Goal: Understand process/instructions: Learn how to perform a task or action

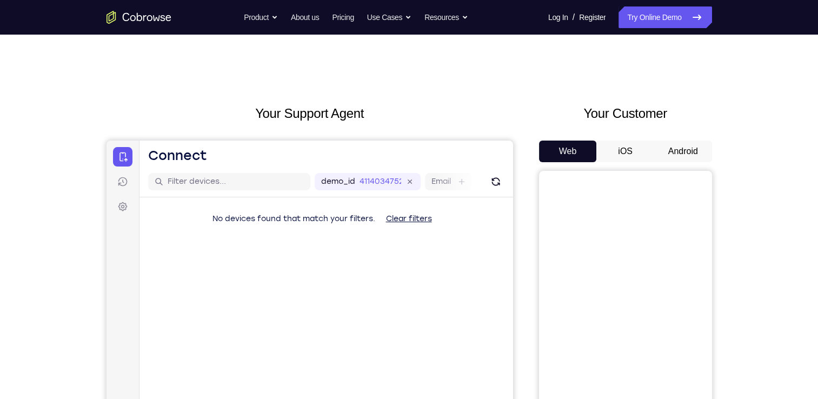
click at [666, 144] on button "Android" at bounding box center [683, 152] width 58 height 22
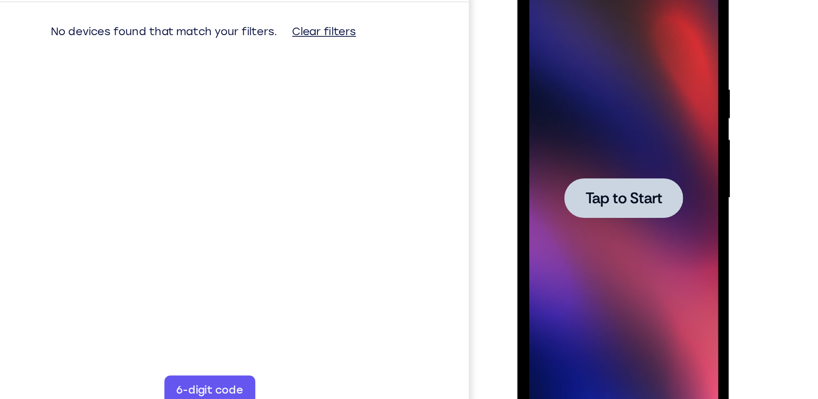
scroll to position [143, 0]
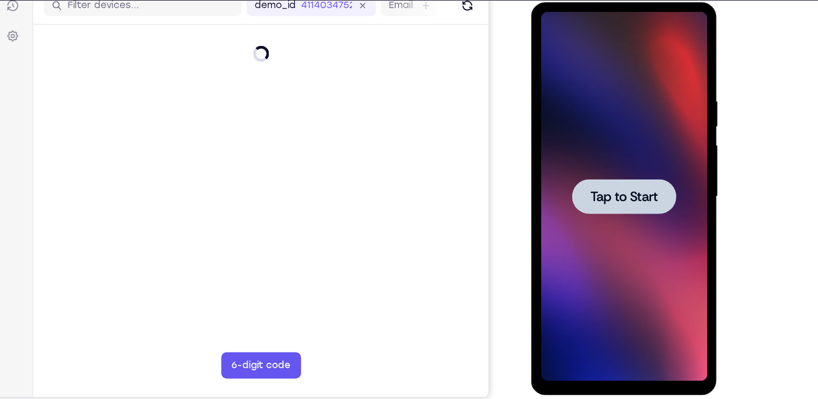
click at [609, 157] on span "Tap to Start" at bounding box center [606, 161] width 55 height 11
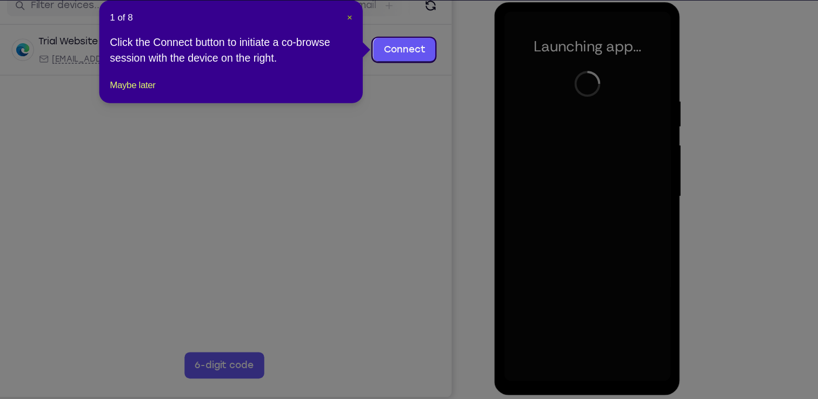
click at [427, 49] on span "×" at bounding box center [429, 48] width 4 height 9
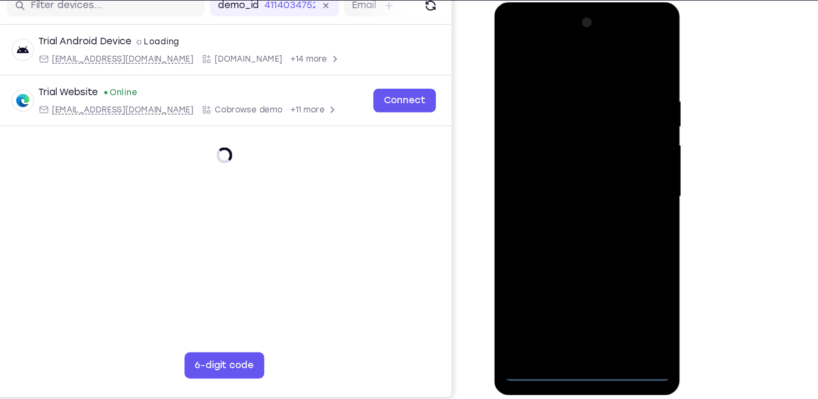
click at [571, 310] on div at bounding box center [570, 161] width 136 height 303
click at [619, 264] on div at bounding box center [570, 161] width 136 height 303
click at [546, 59] on div at bounding box center [570, 161] width 136 height 303
click at [614, 154] on div at bounding box center [570, 161] width 136 height 303
click at [562, 178] on div at bounding box center [570, 161] width 136 height 303
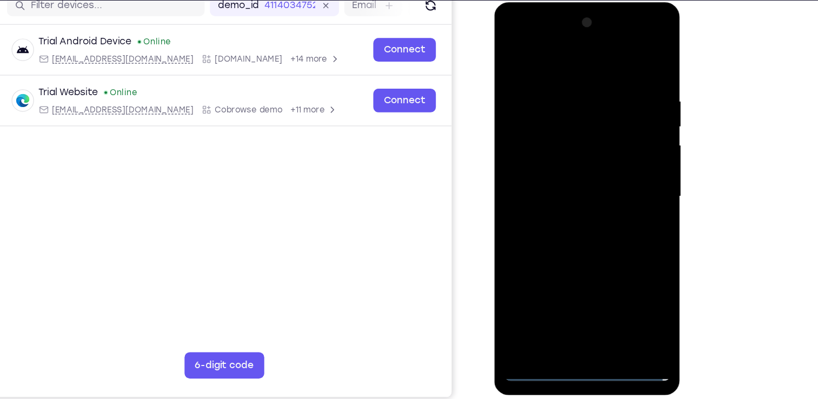
click at [568, 142] on div at bounding box center [570, 161] width 136 height 303
click at [568, 164] on div at bounding box center [570, 161] width 136 height 303
click at [574, 199] on div at bounding box center [570, 161] width 136 height 303
click at [550, 216] on div at bounding box center [570, 161] width 136 height 303
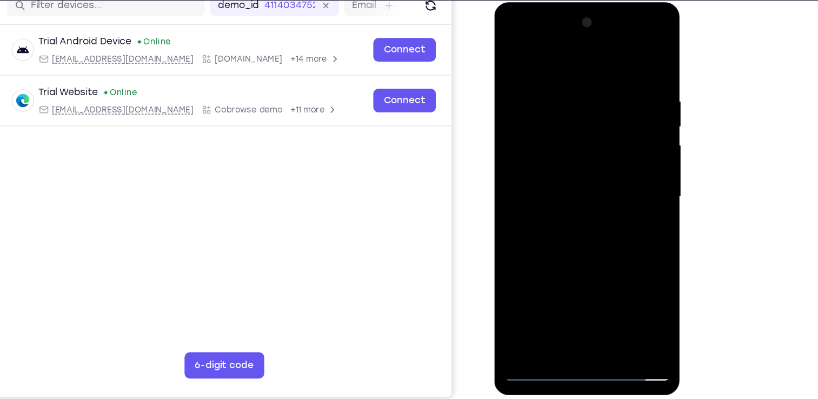
click at [557, 78] on div at bounding box center [570, 161] width 136 height 303
click at [611, 282] on div at bounding box center [570, 161] width 136 height 303
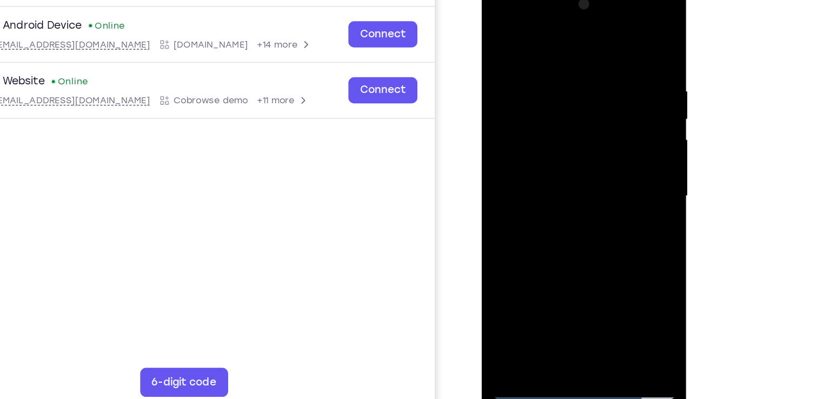
click at [510, 135] on div at bounding box center [558, 141] width 136 height 303
click at [595, 141] on div at bounding box center [558, 141] width 136 height 303
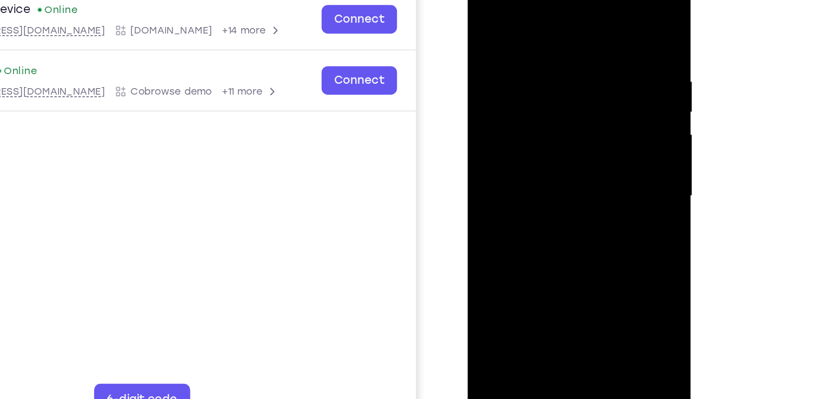
click at [501, 115] on div at bounding box center [544, 122] width 136 height 303
click at [583, 125] on div at bounding box center [544, 122] width 136 height 303
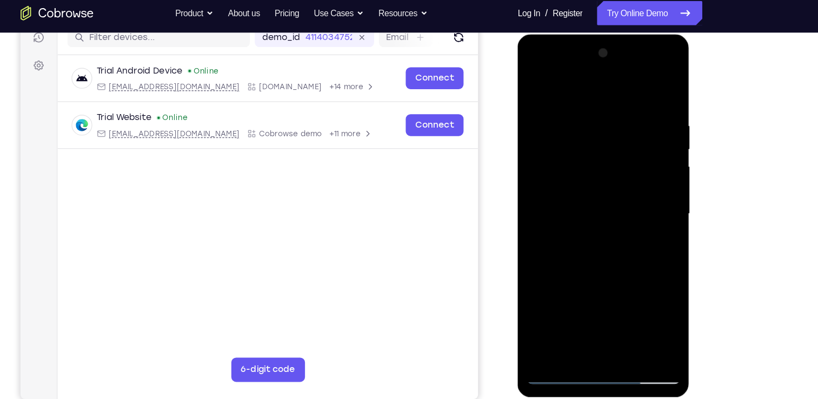
click at [586, 315] on div at bounding box center [593, 193] width 136 height 303
click at [616, 200] on div at bounding box center [593, 193] width 136 height 303
click at [615, 309] on div at bounding box center [593, 193] width 136 height 303
click at [629, 195] on div at bounding box center [593, 193] width 136 height 303
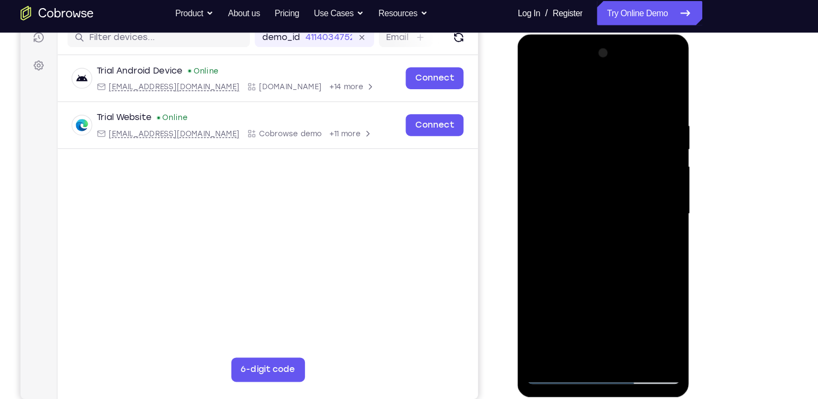
click at [617, 304] on div at bounding box center [593, 193] width 136 height 303
click at [642, 305] on div at bounding box center [593, 193] width 136 height 303
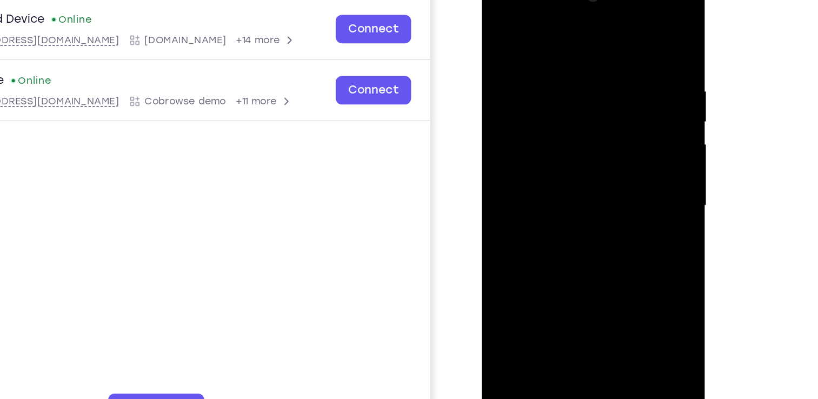
click at [492, 162] on div at bounding box center [558, 132] width 136 height 303
click at [590, 145] on div at bounding box center [558, 132] width 136 height 303
click at [511, 151] on div at bounding box center [558, 132] width 136 height 303
click at [603, 139] on div at bounding box center [558, 132] width 136 height 303
click at [511, 168] on div at bounding box center [558, 132] width 136 height 303
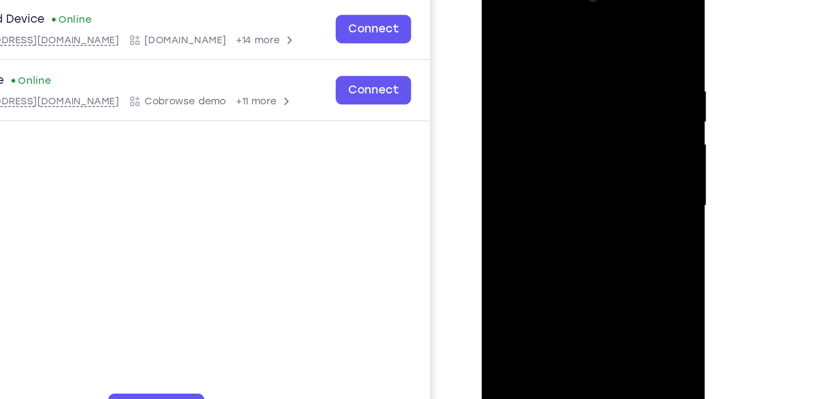
click at [605, 158] on div at bounding box center [558, 132] width 136 height 303
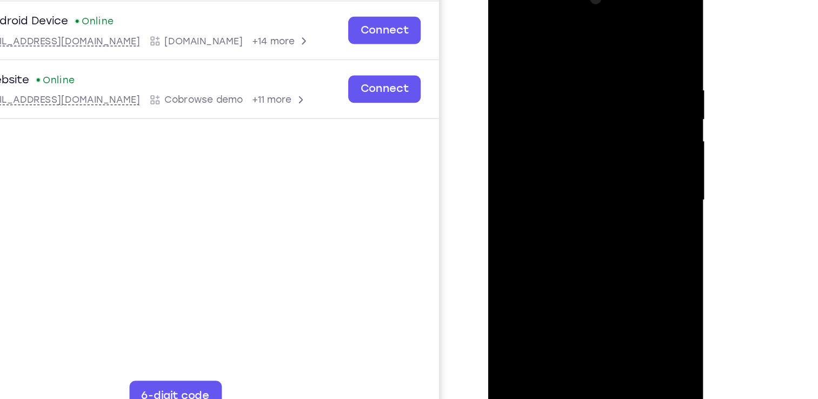
drag, startPoint x: 612, startPoint y: 162, endPoint x: 613, endPoint y: 184, distance: 22.8
click at [613, 184] on div at bounding box center [565, 135] width 136 height 303
click at [506, 176] on div at bounding box center [565, 135] width 136 height 303
drag, startPoint x: 533, startPoint y: 164, endPoint x: 598, endPoint y: 159, distance: 65.0
click at [598, 159] on div at bounding box center [565, 135] width 136 height 303
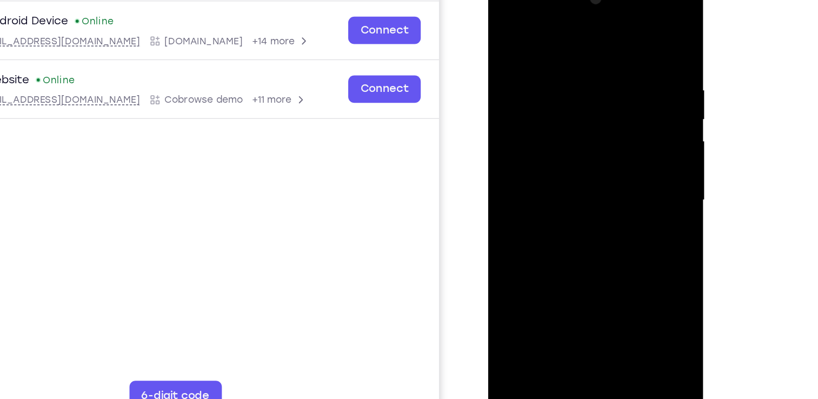
drag, startPoint x: 538, startPoint y: 166, endPoint x: 590, endPoint y: 163, distance: 51.5
click at [590, 163] on div at bounding box center [565, 135] width 136 height 303
drag, startPoint x: 508, startPoint y: 162, endPoint x: 618, endPoint y: 171, distance: 110.6
click at [618, 171] on div at bounding box center [565, 135] width 136 height 303
drag, startPoint x: 617, startPoint y: 164, endPoint x: 550, endPoint y: 175, distance: 67.4
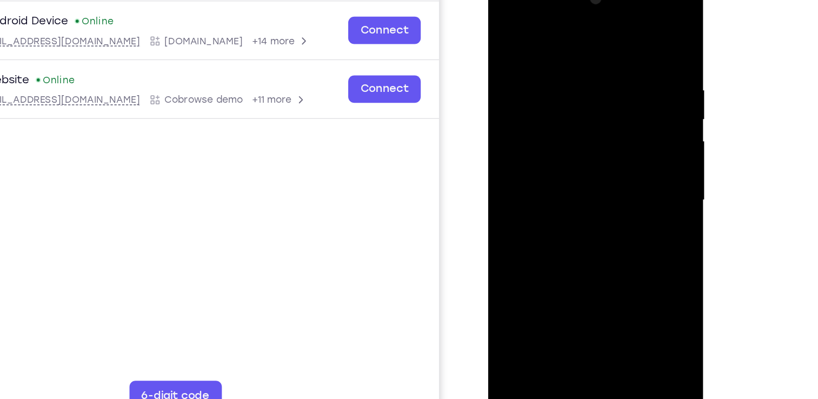
click at [550, 175] on div at bounding box center [565, 135] width 136 height 303
click at [595, 155] on div at bounding box center [565, 135] width 136 height 303
click at [623, 141] on div at bounding box center [565, 135] width 136 height 303
click at [628, 141] on div at bounding box center [565, 135] width 136 height 303
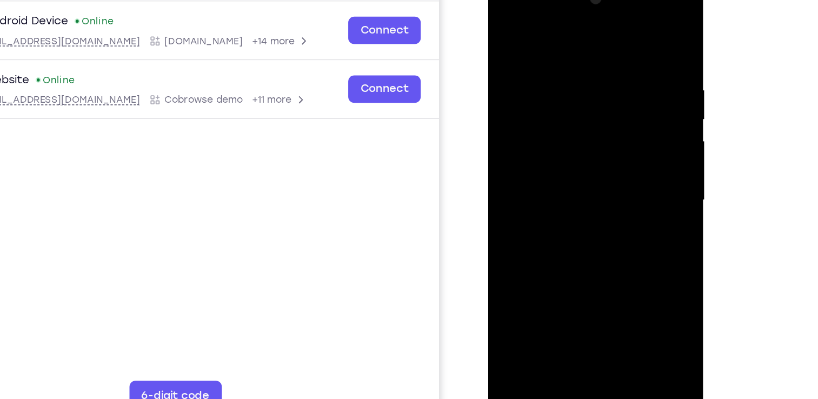
click at [628, 141] on div at bounding box center [565, 135] width 136 height 303
drag, startPoint x: 628, startPoint y: 141, endPoint x: 530, endPoint y: 152, distance: 98.0
click at [530, 152] on div at bounding box center [565, 135] width 136 height 303
click at [609, 259] on div at bounding box center [565, 135] width 136 height 303
click at [619, 149] on div at bounding box center [565, 135] width 136 height 303
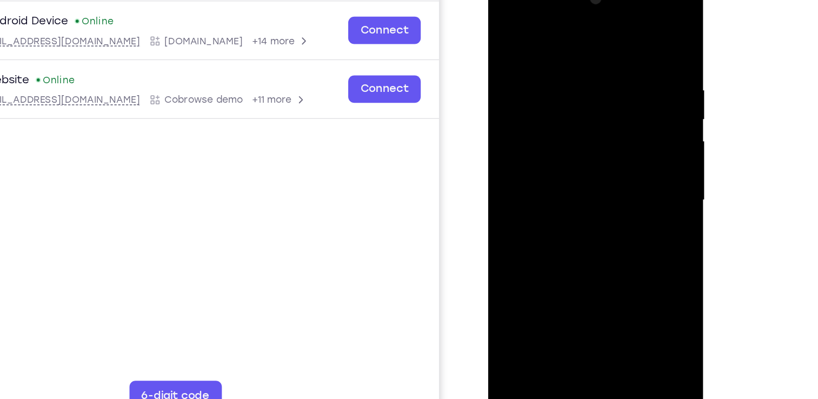
click at [619, 149] on div at bounding box center [565, 135] width 136 height 303
click at [515, 154] on div at bounding box center [565, 135] width 136 height 303
click at [620, 77] on div at bounding box center [565, 135] width 136 height 303
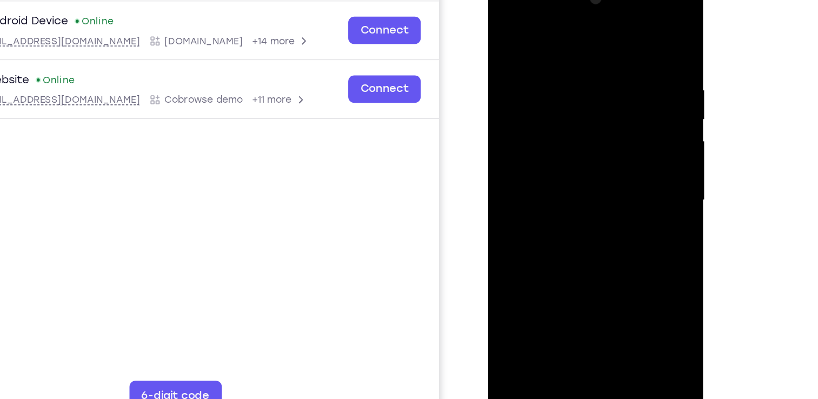
click at [620, 77] on div at bounding box center [565, 135] width 136 height 303
click at [616, 133] on div at bounding box center [565, 135] width 136 height 303
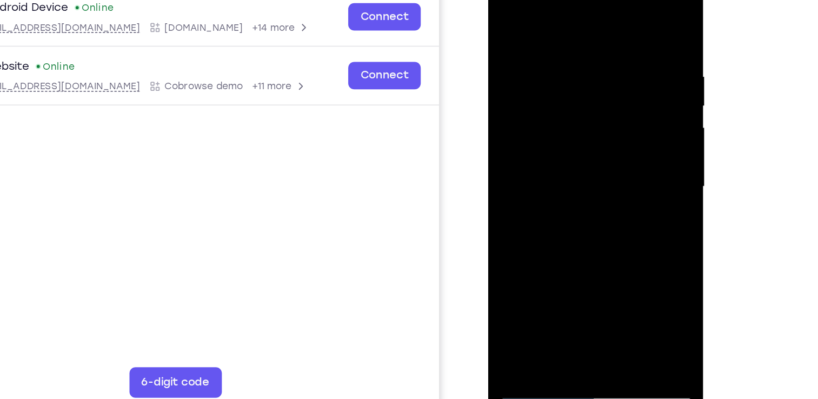
click at [605, 163] on div at bounding box center [565, 121] width 136 height 303
click at [616, 118] on div at bounding box center [565, 121] width 136 height 303
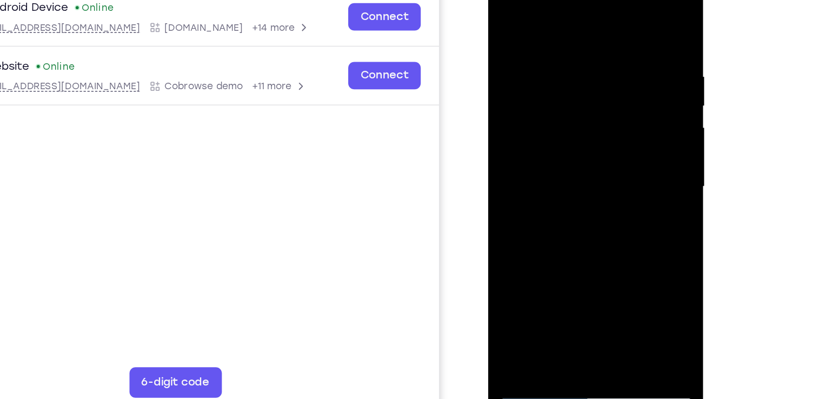
click at [621, 21] on div at bounding box center [565, 121] width 136 height 303
click at [578, 155] on div at bounding box center [565, 121] width 136 height 303
drag, startPoint x: 578, startPoint y: 155, endPoint x: 567, endPoint y: 65, distance: 89.8
click at [567, 65] on div at bounding box center [565, 121] width 136 height 303
drag, startPoint x: 567, startPoint y: 65, endPoint x: 565, endPoint y: 205, distance: 140.0
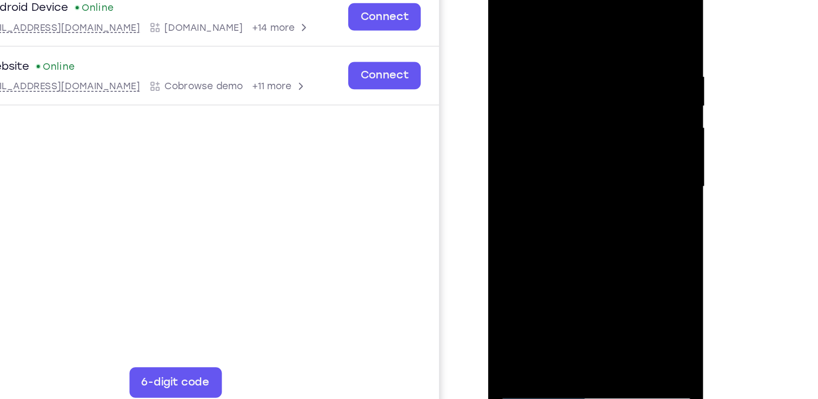
click at [565, 205] on div at bounding box center [565, 121] width 136 height 303
drag, startPoint x: 577, startPoint y: 95, endPoint x: 581, endPoint y: 226, distance: 130.9
click at [581, 226] on div at bounding box center [565, 121] width 136 height 303
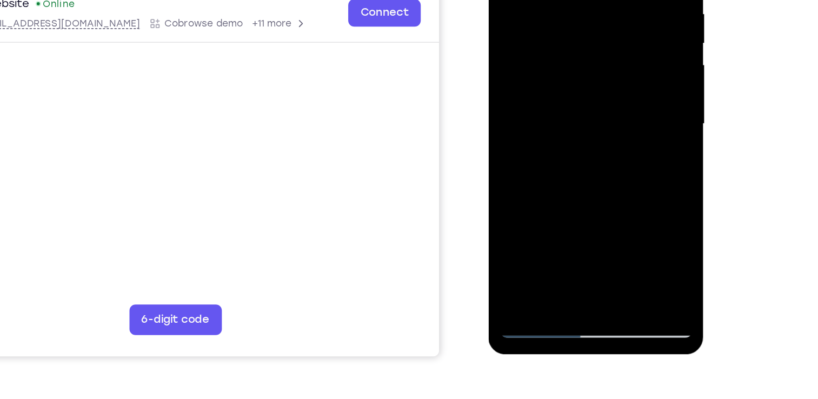
drag, startPoint x: 582, startPoint y: 139, endPoint x: 584, endPoint y: 95, distance: 44.4
click at [584, 95] on div at bounding box center [565, 59] width 136 height 303
click at [503, 61] on div at bounding box center [565, 59] width 136 height 303
click at [621, 65] on div at bounding box center [565, 59] width 136 height 303
click at [624, 64] on div at bounding box center [565, 59] width 136 height 303
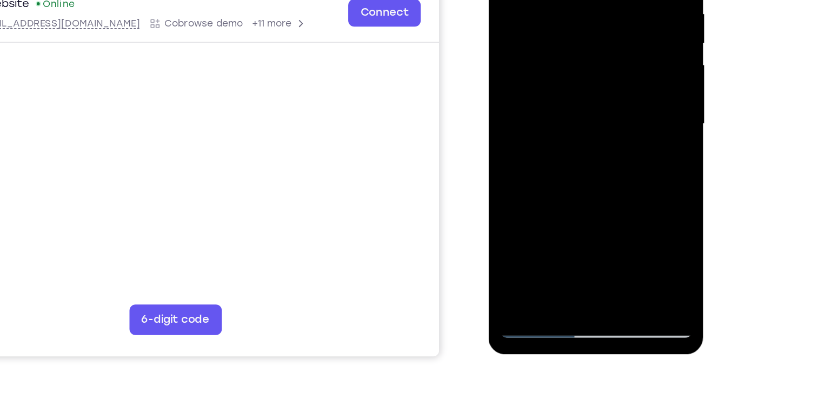
click at [624, 64] on div at bounding box center [565, 59] width 136 height 303
click at [506, 63] on div at bounding box center [565, 59] width 136 height 303
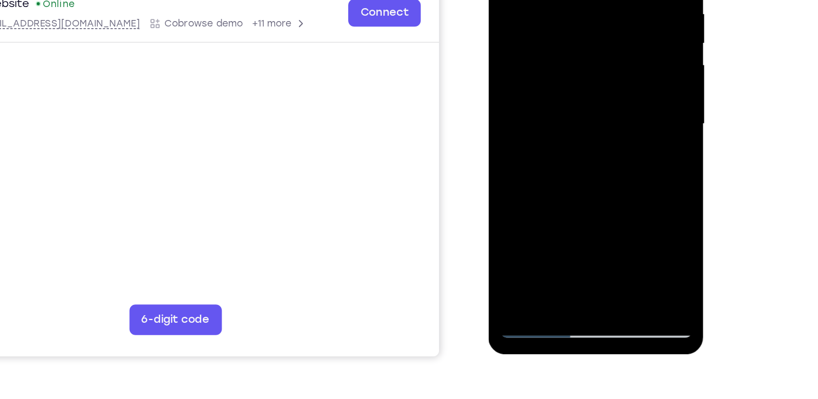
click at [506, 63] on div at bounding box center [565, 59] width 136 height 303
click at [603, 120] on div at bounding box center [565, 59] width 136 height 303
click at [591, 181] on div at bounding box center [565, 59] width 136 height 303
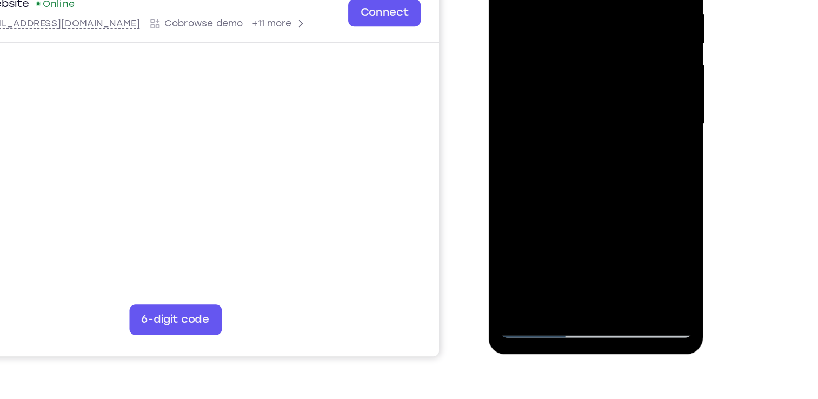
click at [573, 116] on div at bounding box center [565, 59] width 136 height 303
click at [587, 48] on div at bounding box center [565, 59] width 136 height 303
drag, startPoint x: 582, startPoint y: 70, endPoint x: 581, endPoint y: 89, distance: 18.9
click at [581, 89] on div at bounding box center [565, 59] width 136 height 303
click at [582, 77] on div at bounding box center [565, 59] width 136 height 303
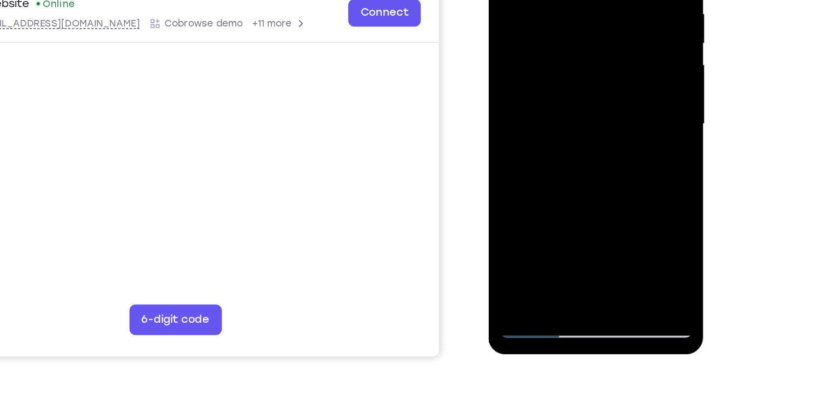
click at [593, 78] on div at bounding box center [565, 59] width 136 height 303
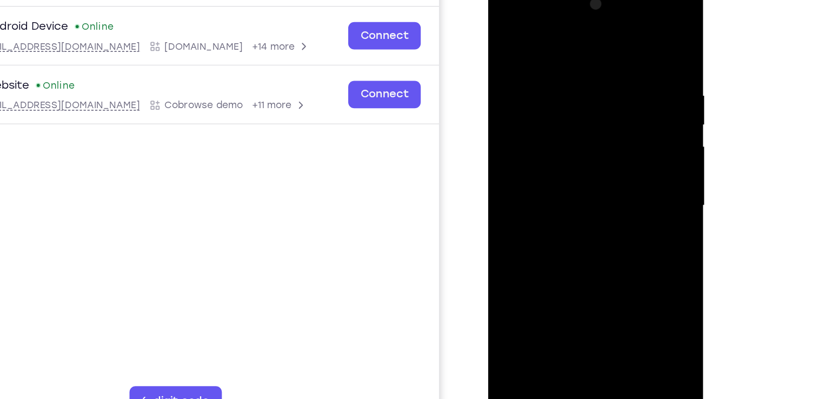
click at [506, 34] on div at bounding box center [565, 140] width 136 height 303
click at [509, 31] on div at bounding box center [565, 140] width 136 height 303
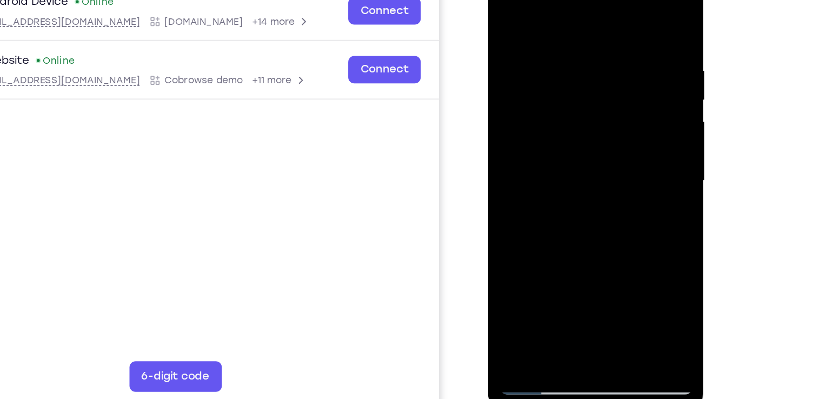
click at [549, 15] on div at bounding box center [565, 115] width 136 height 303
click at [609, 113] on div at bounding box center [565, 115] width 136 height 303
click at [621, 117] on div at bounding box center [565, 115] width 136 height 303
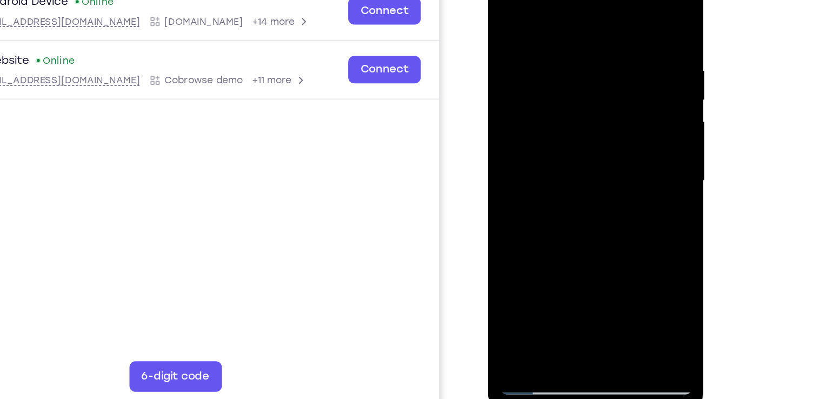
click at [621, 117] on div at bounding box center [565, 115] width 136 height 303
drag, startPoint x: 621, startPoint y: 117, endPoint x: 557, endPoint y: 120, distance: 64.4
click at [557, 120] on div at bounding box center [565, 115] width 136 height 303
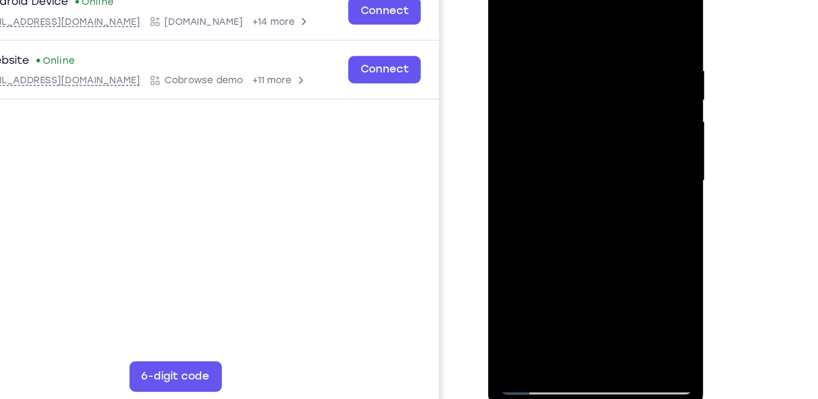
click at [597, 110] on div at bounding box center [565, 115] width 136 height 303
drag, startPoint x: 597, startPoint y: 110, endPoint x: 540, endPoint y: 111, distance: 56.8
click at [540, 111] on div at bounding box center [565, 115] width 136 height 303
drag, startPoint x: 606, startPoint y: 109, endPoint x: 540, endPoint y: 110, distance: 66.5
click at [540, 110] on div at bounding box center [565, 115] width 136 height 303
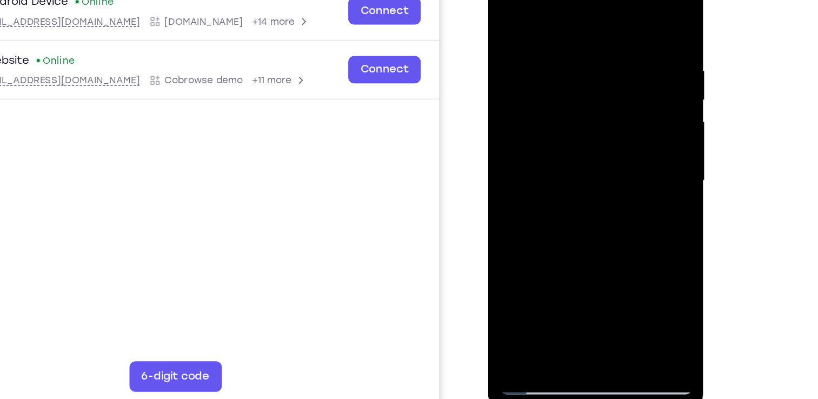
click at [621, 107] on div at bounding box center [565, 115] width 136 height 303
click at [624, 107] on div at bounding box center [565, 115] width 136 height 303
click at [616, 107] on div at bounding box center [565, 115] width 136 height 303
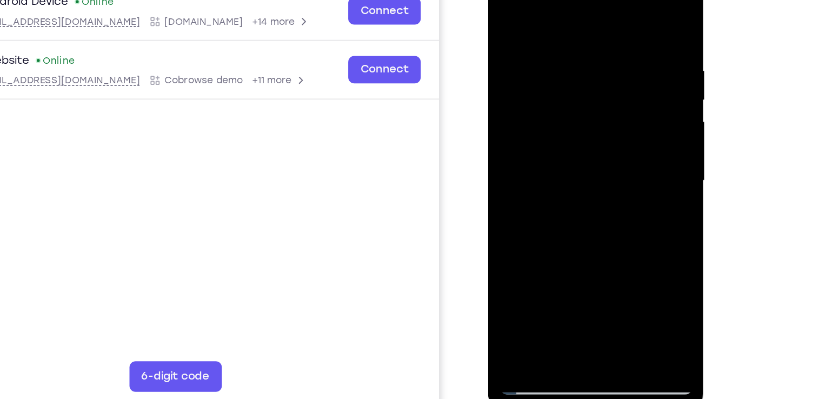
click at [616, 107] on div at bounding box center [565, 115] width 136 height 303
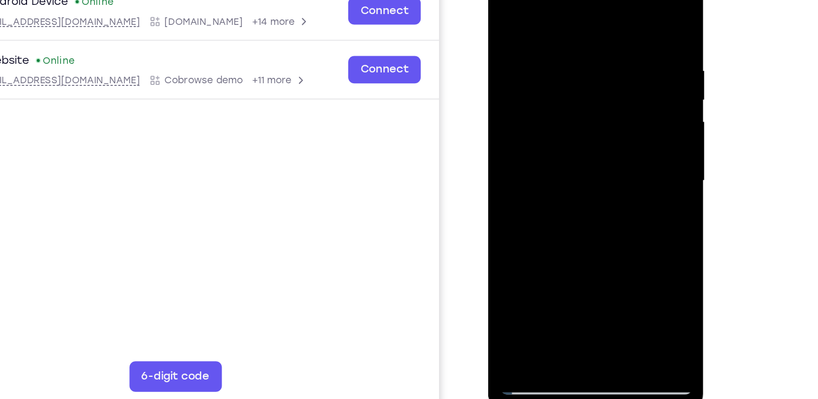
click at [616, 107] on div at bounding box center [565, 115] width 136 height 303
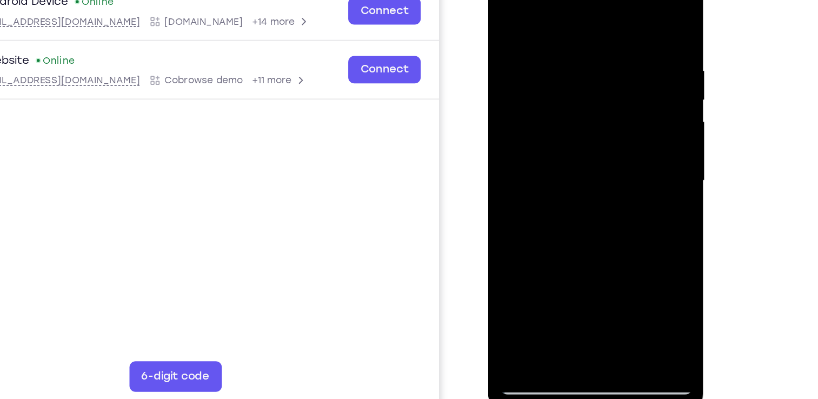
click at [622, 9] on div at bounding box center [565, 115] width 136 height 303
